Goal: Task Accomplishment & Management: Use online tool/utility

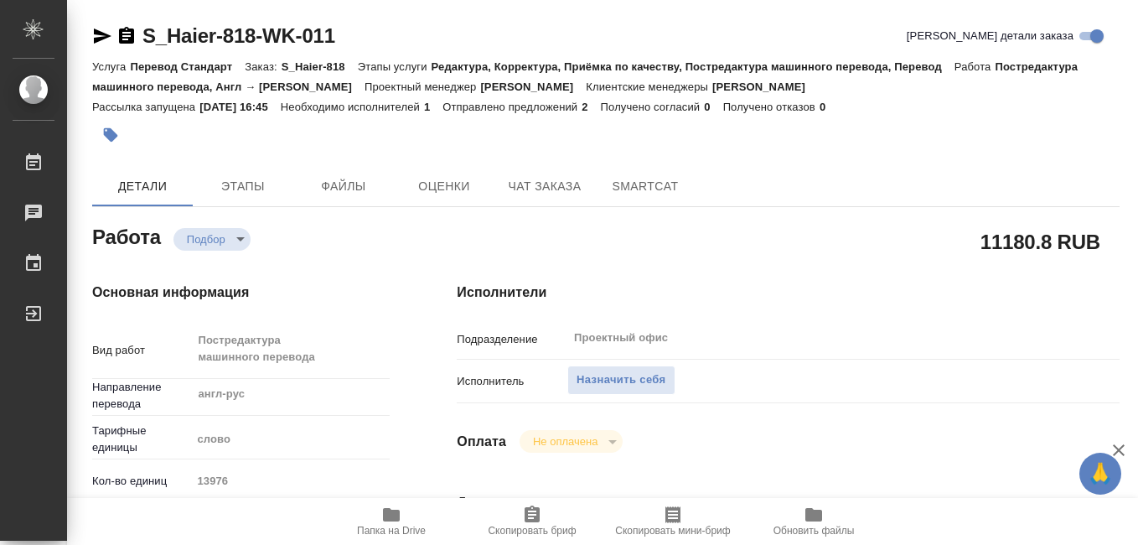
type textarea "x"
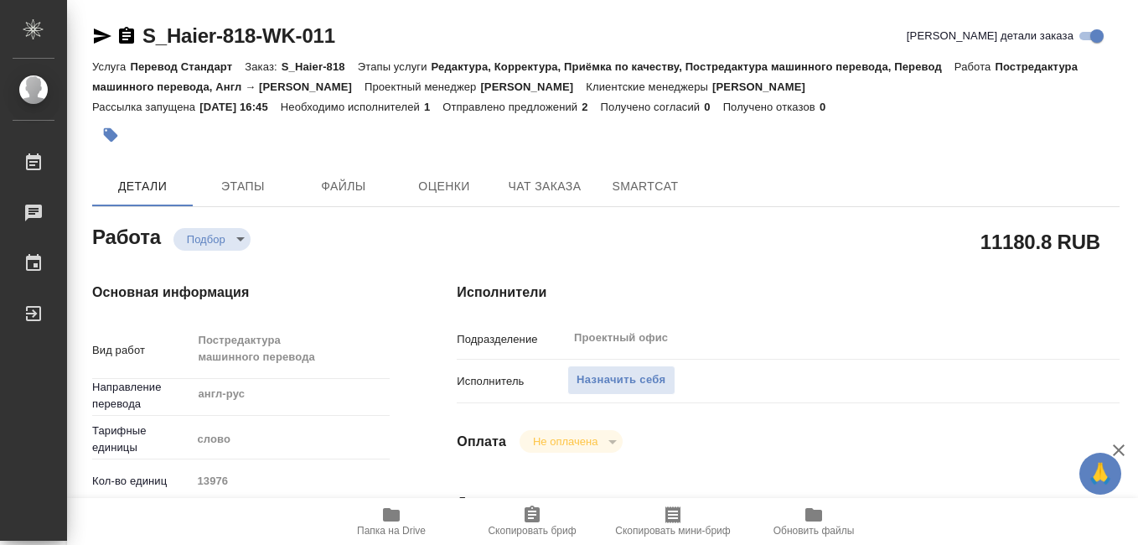
type textarea "x"
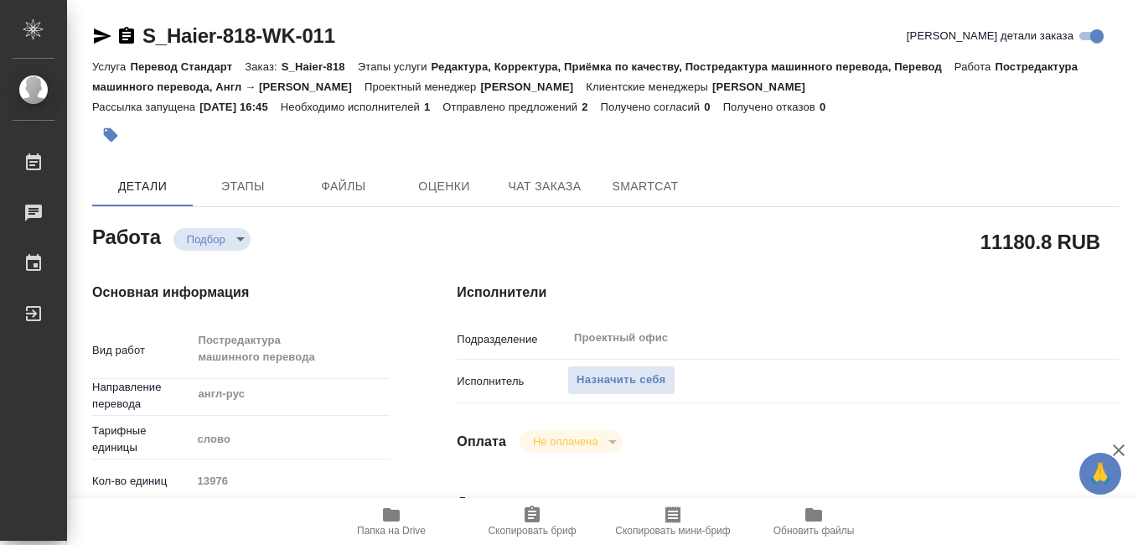
type textarea "x"
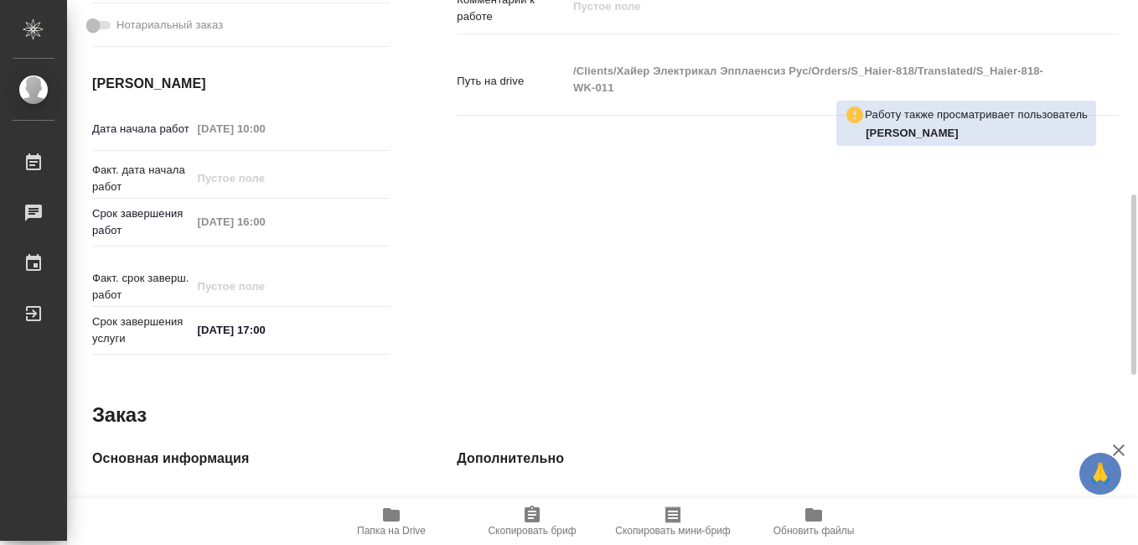
scroll to position [503, 0]
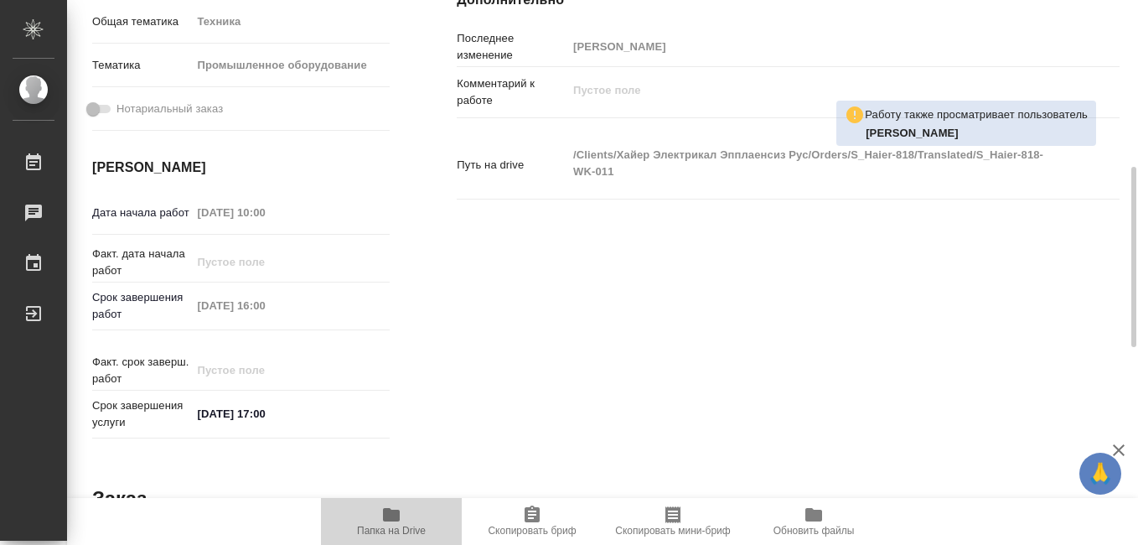
click at [399, 519] on icon "button" at bounding box center [391, 514] width 17 height 13
